Goal: Transaction & Acquisition: Purchase product/service

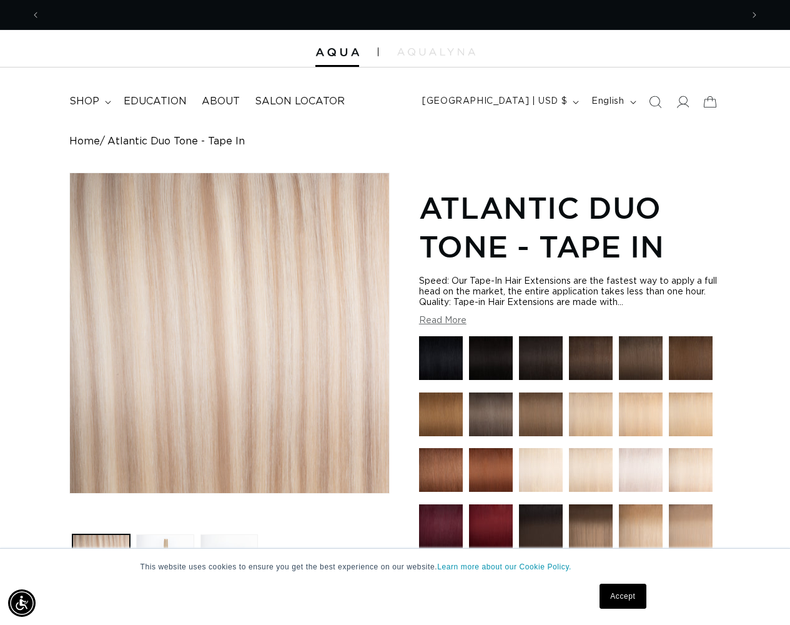
scroll to position [0, 1403]
click at [623, 596] on link "Accept" at bounding box center [623, 596] width 46 height 25
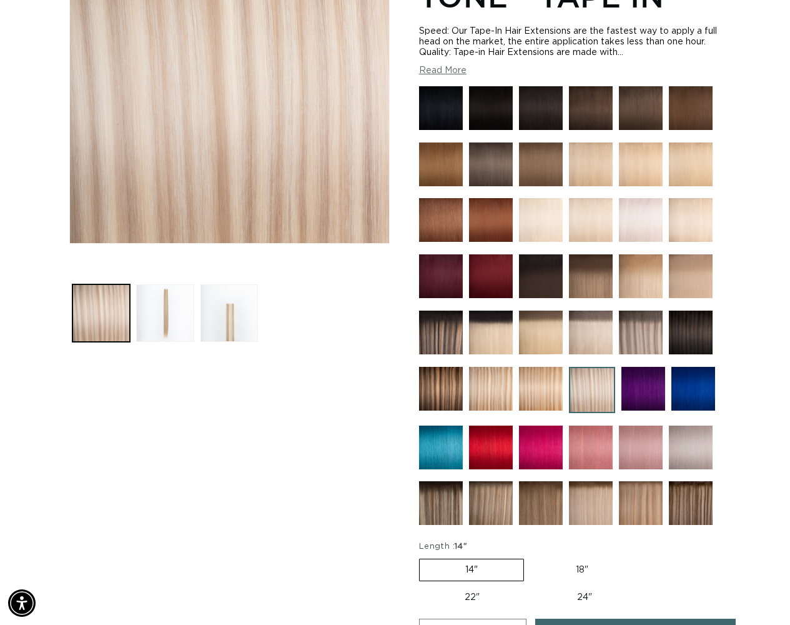
scroll to position [0, 1403]
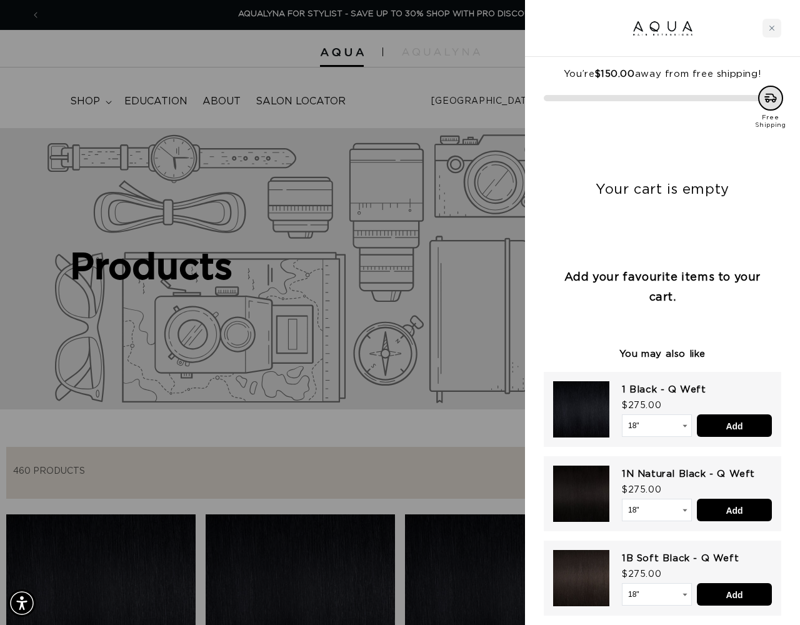
scroll to position [0, 711]
click at [734, 425] on input "Add" at bounding box center [734, 425] width 75 height 22
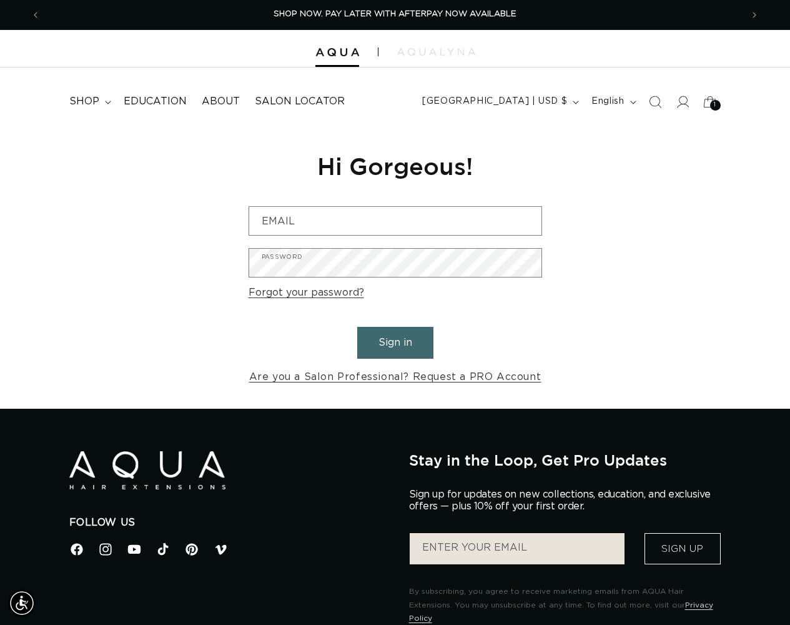
scroll to position [0, 1403]
